Goal: Find specific page/section: Find specific page/section

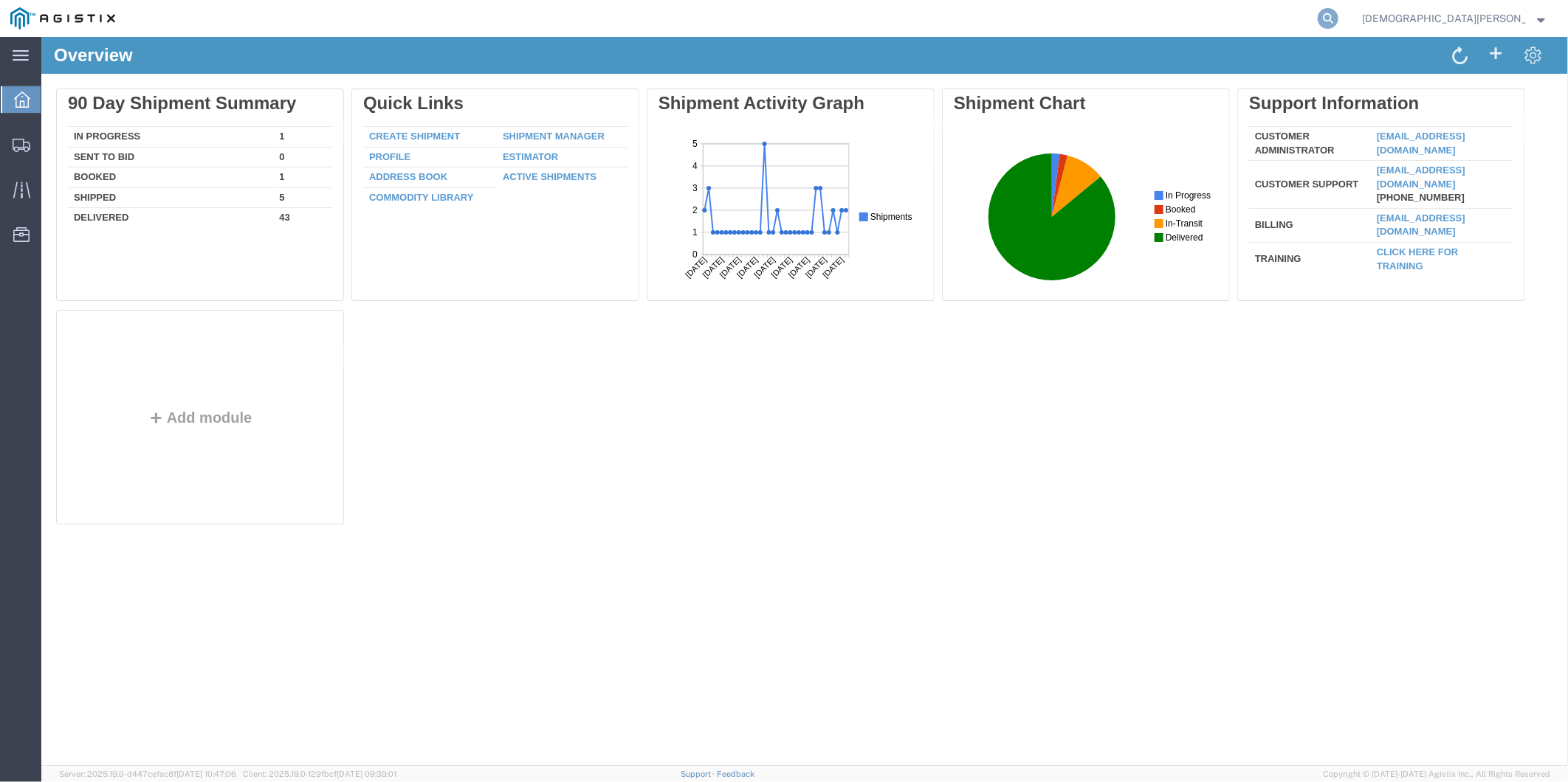
click at [1338, 20] on icon at bounding box center [1328, 18] width 20 height 20
click at [1279, 19] on input "search" at bounding box center [1094, 18] width 449 height 35
paste input "55868003"
type input "55868003"
click at [1338, 20] on icon at bounding box center [1328, 18] width 20 height 20
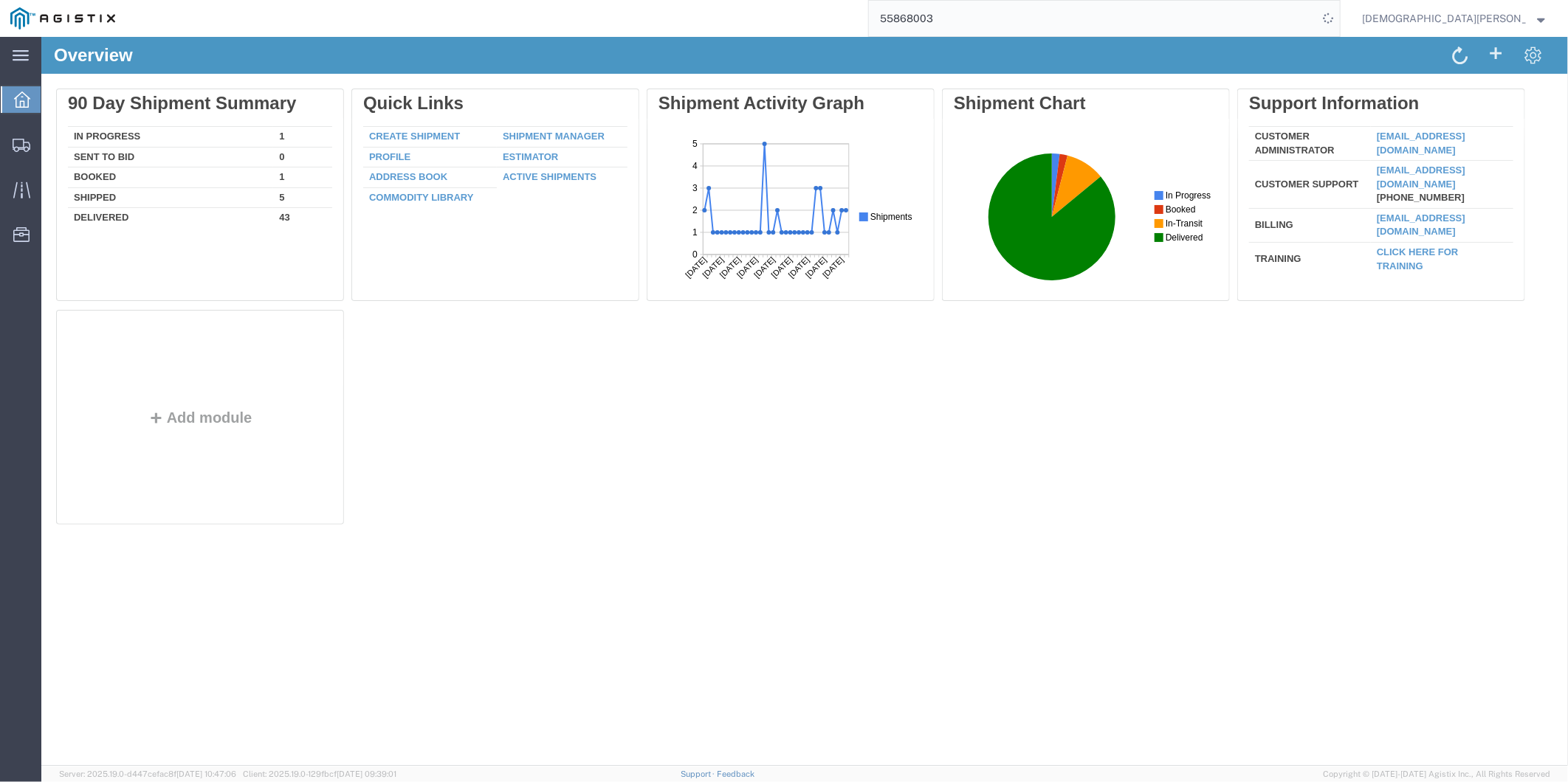
click at [1191, 19] on input "55868003" at bounding box center [1094, 18] width 449 height 35
click at [1338, 17] on icon at bounding box center [1328, 18] width 20 height 20
click at [1227, 17] on input "search" at bounding box center [1094, 18] width 449 height 35
paste input "55868003"
type input "55868003"
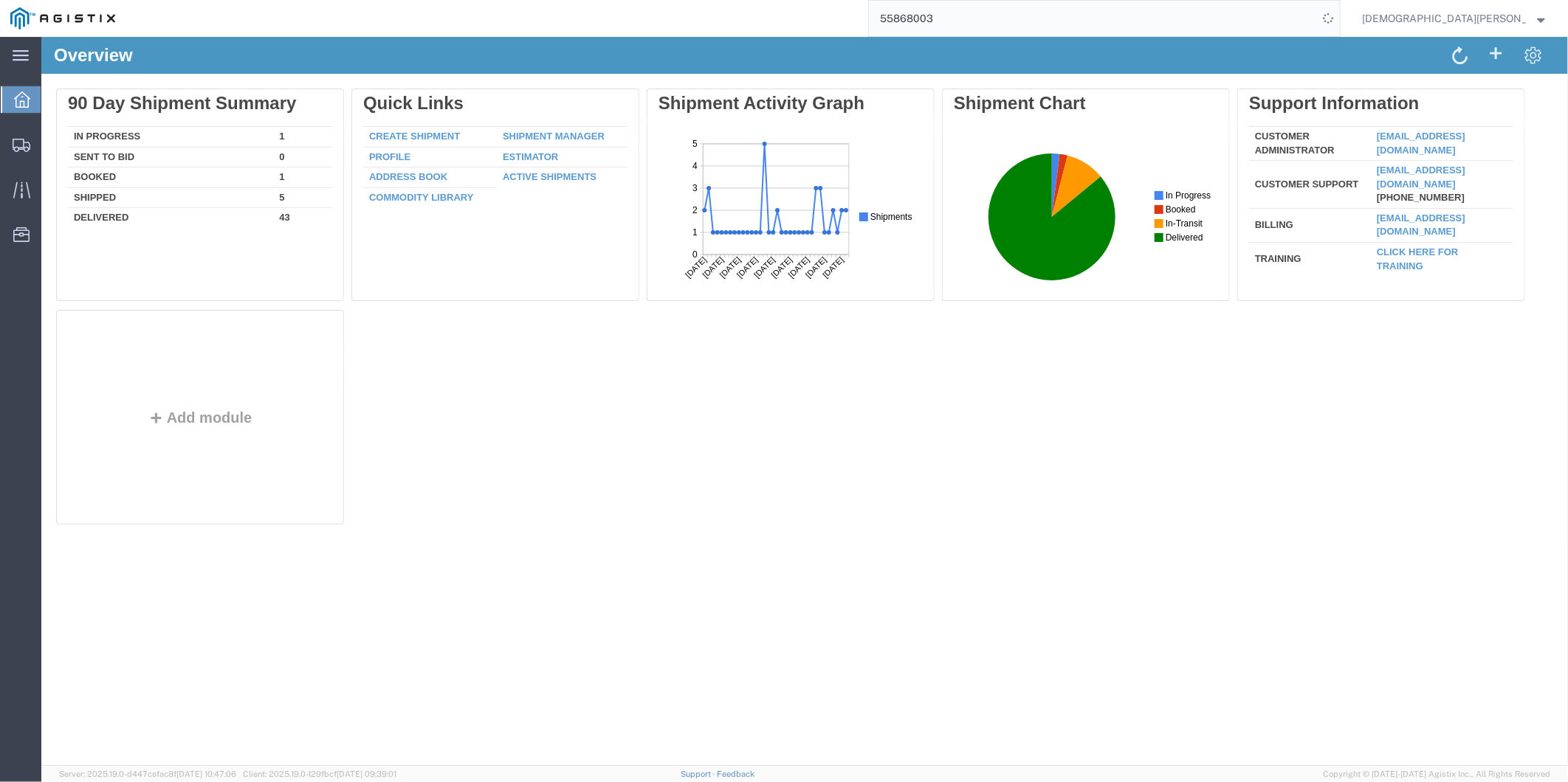
click at [1536, 19] on strong "button" at bounding box center [1542, 18] width 11 height 5
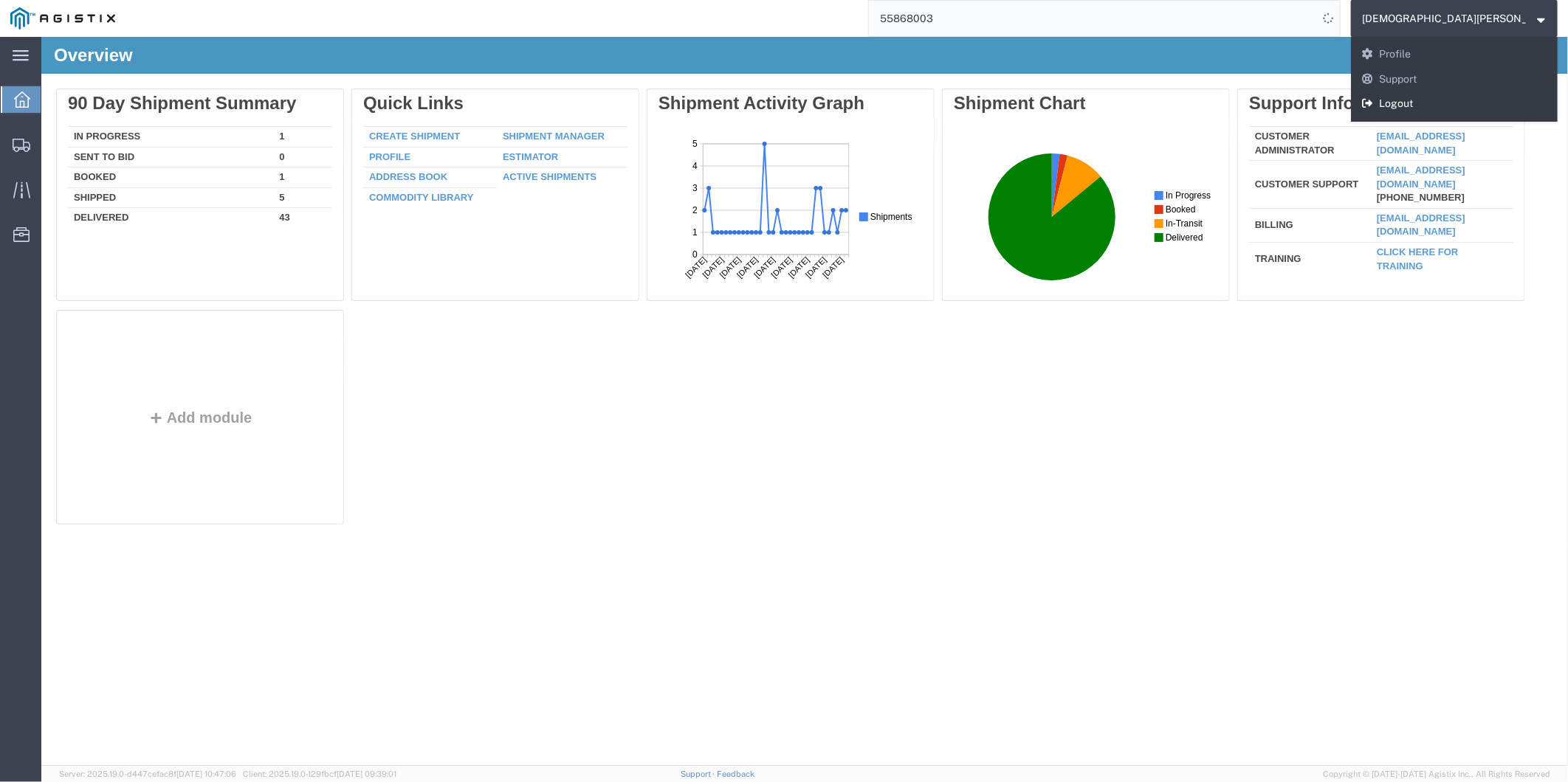
click at [1489, 112] on link "Logout" at bounding box center [1455, 103] width 207 height 25
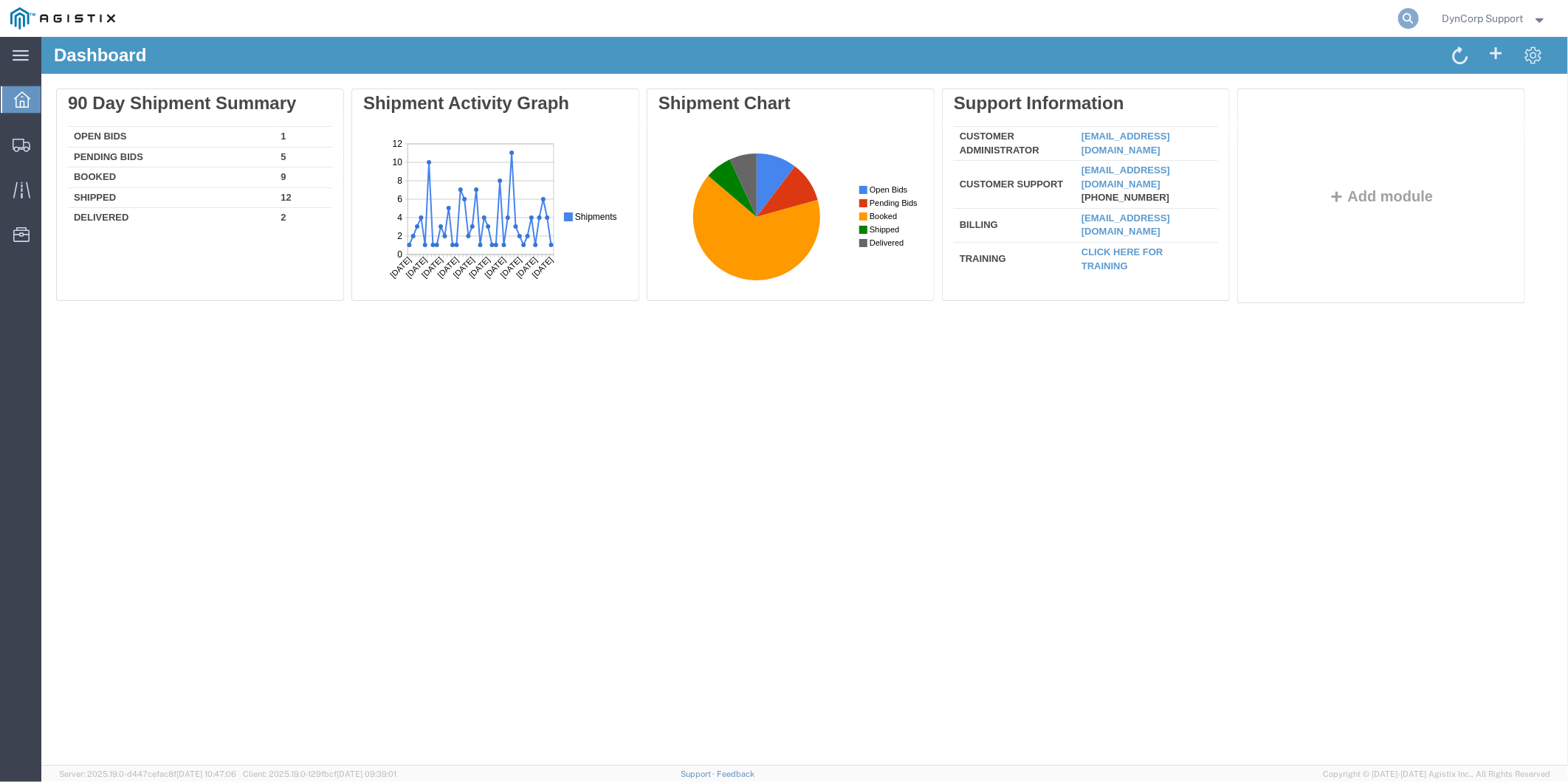
click at [1405, 18] on icon at bounding box center [1408, 18] width 20 height 20
click at [1268, 17] on input "search" at bounding box center [1174, 18] width 449 height 35
paste input "55868003"
type input "55868003"
click at [1275, 25] on input "55868003" at bounding box center [1174, 18] width 449 height 35
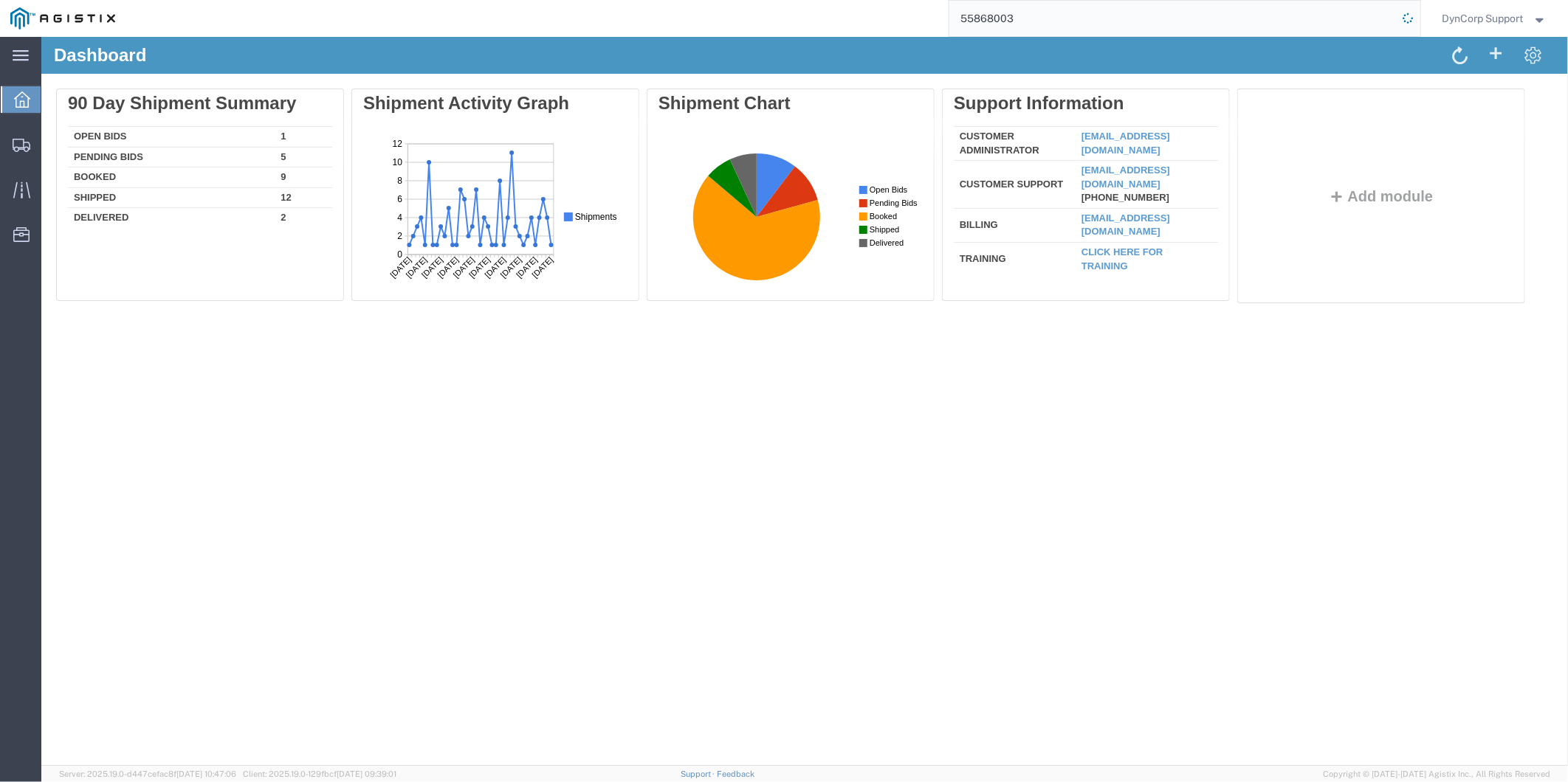
click at [1406, 17] on icon at bounding box center [1408, 18] width 20 height 20
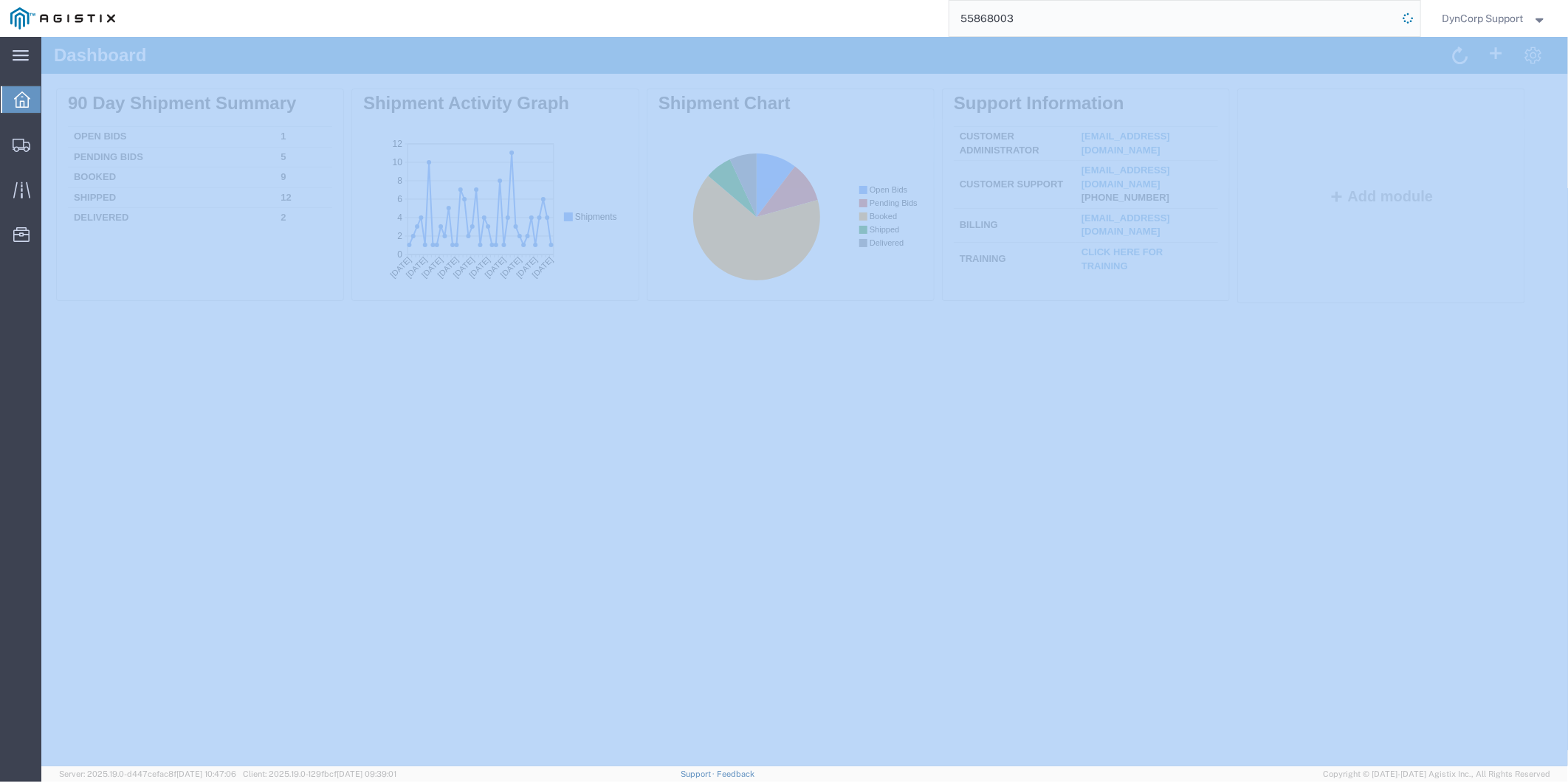
click at [1406, 17] on icon at bounding box center [1408, 18] width 20 height 20
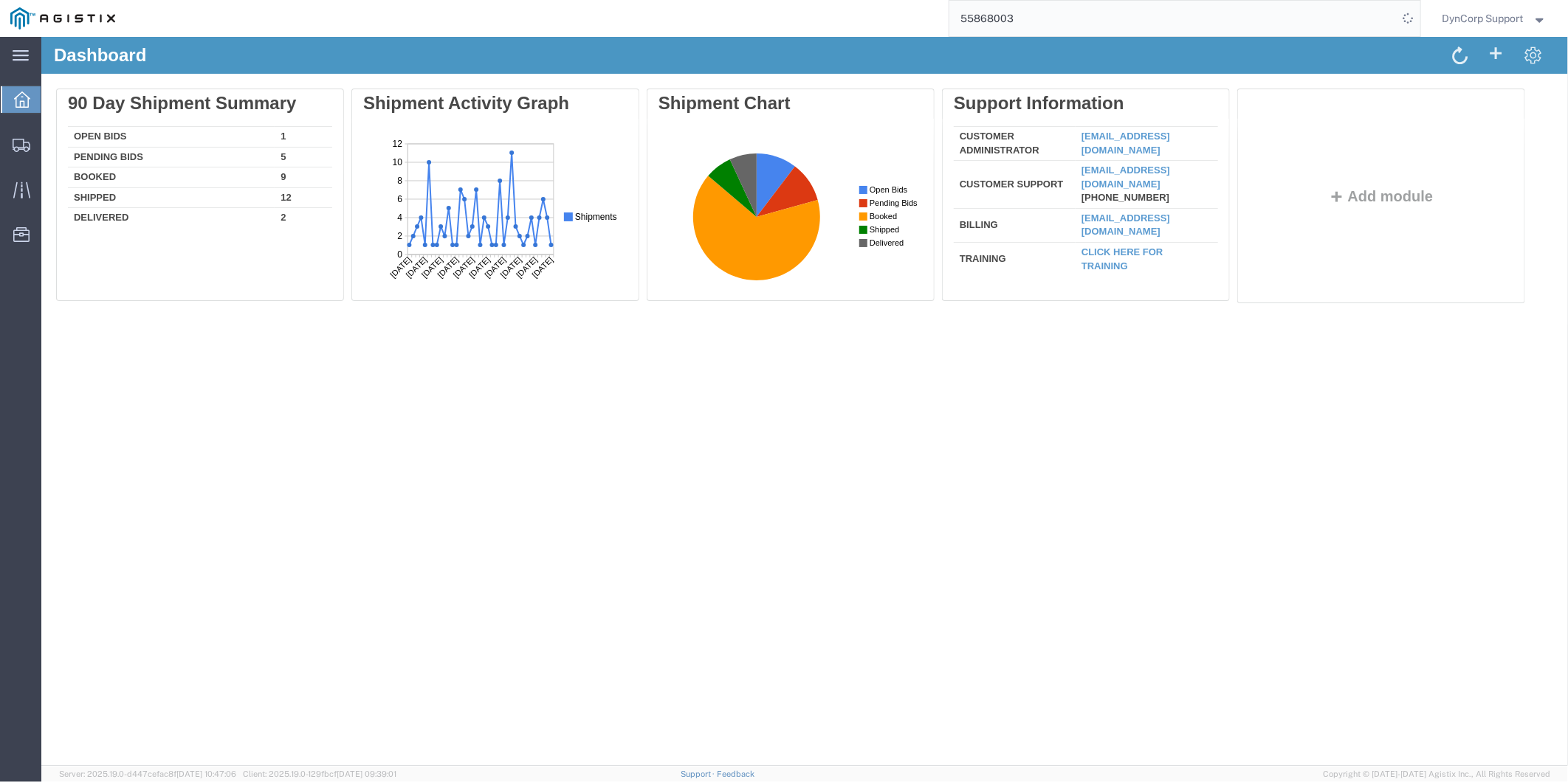
drag, startPoint x: 1406, startPoint y: 17, endPoint x: 1364, endPoint y: 17, distance: 42.0
click at [1364, 17] on input "55868003" at bounding box center [1174, 18] width 449 height 35
